Goal: Transaction & Acquisition: Purchase product/service

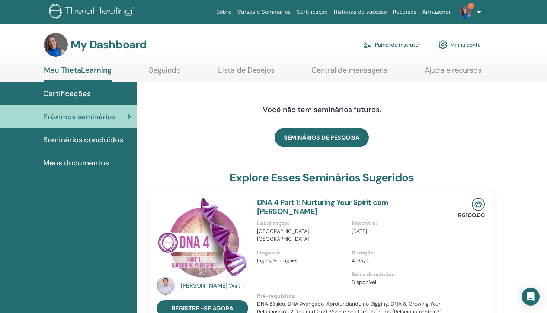
click at [412, 44] on link "Painel do instrutor" at bounding box center [391, 44] width 57 height 16
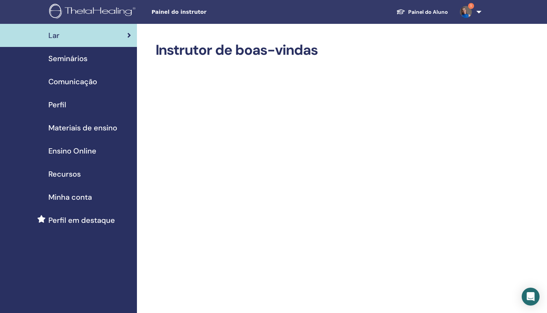
click at [73, 58] on span "Seminários" at bounding box center [67, 58] width 39 height 11
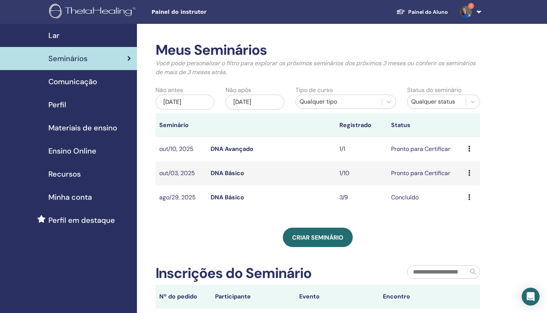
click at [473, 149] on div "Visualizar Editar Participantes Cancelar" at bounding box center [472, 148] width 8 height 9
click at [472, 155] on link "Visualizar" at bounding box center [468, 154] width 26 height 8
click at [468, 151] on icon at bounding box center [469, 149] width 2 height 6
click at [462, 166] on link "Editar" at bounding box center [458, 169] width 16 height 8
click at [469, 144] on div "Visualizar Editar Participantes Cancelar" at bounding box center [472, 148] width 8 height 9
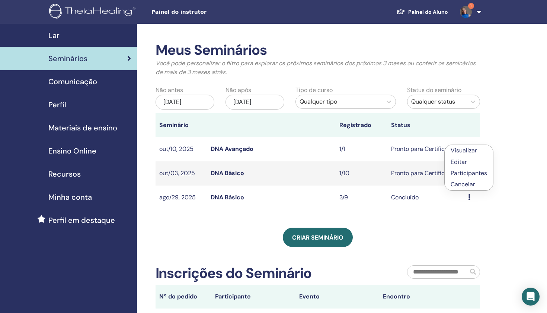
click at [461, 175] on link "Participantes" at bounding box center [469, 173] width 36 height 8
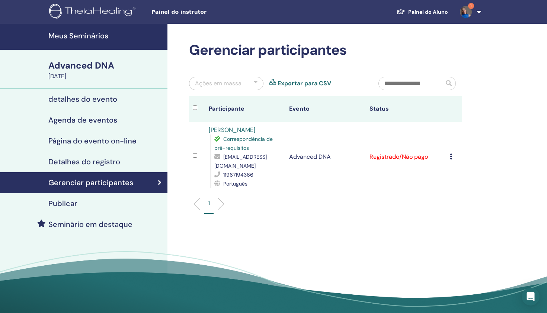
click at [412, 158] on td "Registrado/Não pago" at bounding box center [406, 157] width 80 height 70
click at [451, 156] on icon at bounding box center [451, 156] width 2 height 6
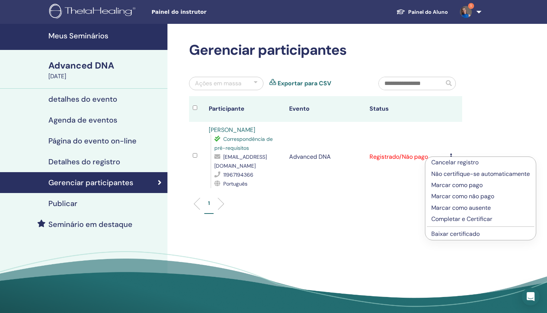
click at [455, 186] on p "Marcar como pago" at bounding box center [481, 185] width 99 height 9
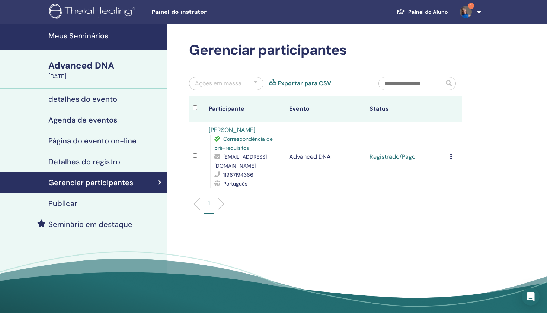
click at [451, 160] on div "Cancelar registro Não certifique-se automaticamente Marcar como pago Marcar com…" at bounding box center [454, 156] width 9 height 9
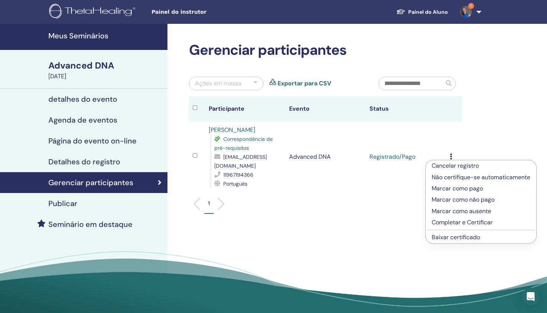
click at [348, 202] on ul "1" at bounding box center [325, 206] width 261 height 15
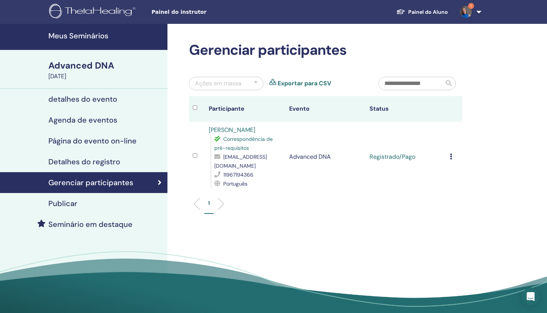
click at [452, 156] on icon at bounding box center [451, 156] width 2 height 6
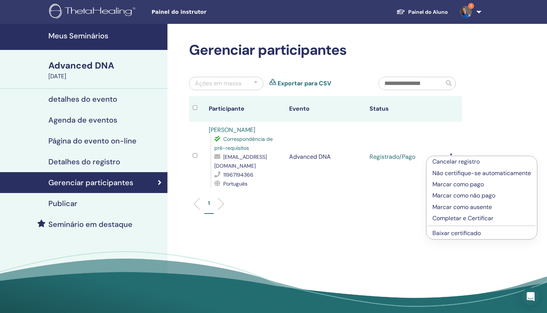
click at [443, 220] on p "Completar e Certificar" at bounding box center [482, 218] width 99 height 9
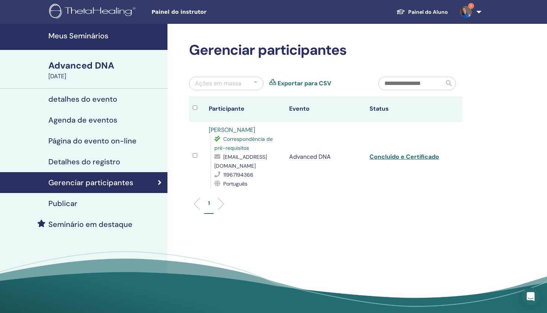
click at [91, 34] on h4 "Meus Seminários" at bounding box center [105, 35] width 115 height 9
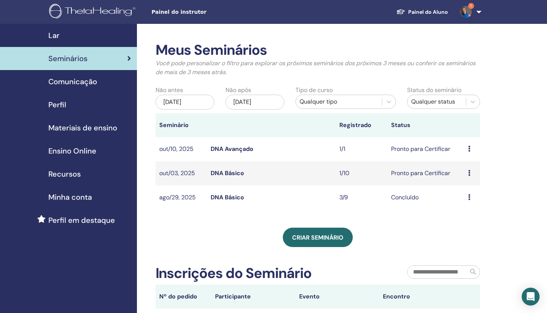
click at [70, 81] on span "Comunicação" at bounding box center [72, 81] width 49 height 11
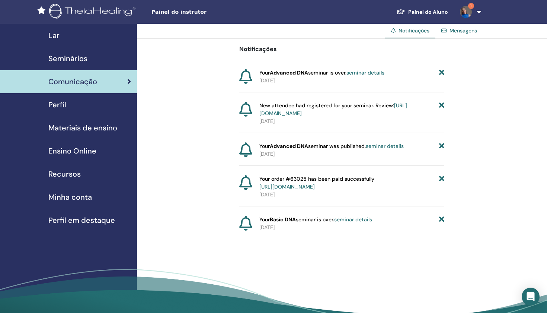
click at [74, 152] on span "Ensino Online" at bounding box center [72, 150] width 48 height 11
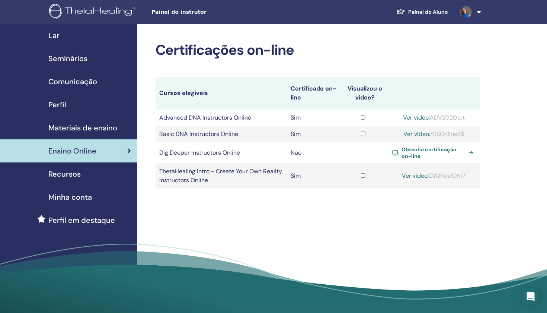
click at [423, 148] on span "Obtenha certificação on-line" at bounding box center [434, 152] width 64 height 13
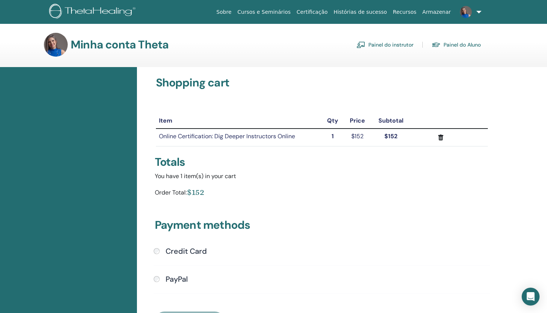
click at [391, 137] on strong "$152" at bounding box center [391, 136] width 13 height 8
click at [356, 139] on td "$152" at bounding box center [357, 137] width 27 height 18
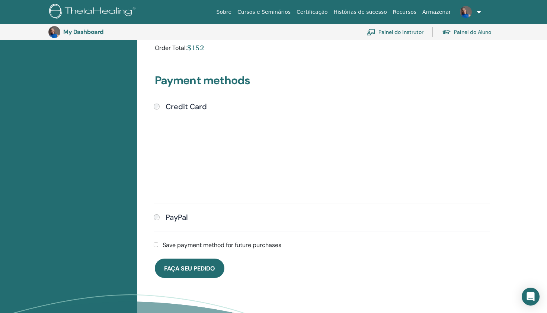
scroll to position [162, 0]
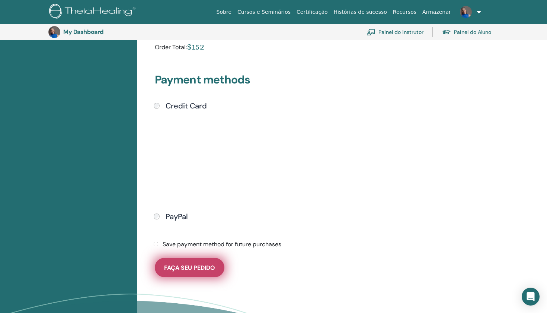
click at [198, 272] on button "Faça seu pedido" at bounding box center [190, 267] width 70 height 19
